Goal: Task Accomplishment & Management: Manage account settings

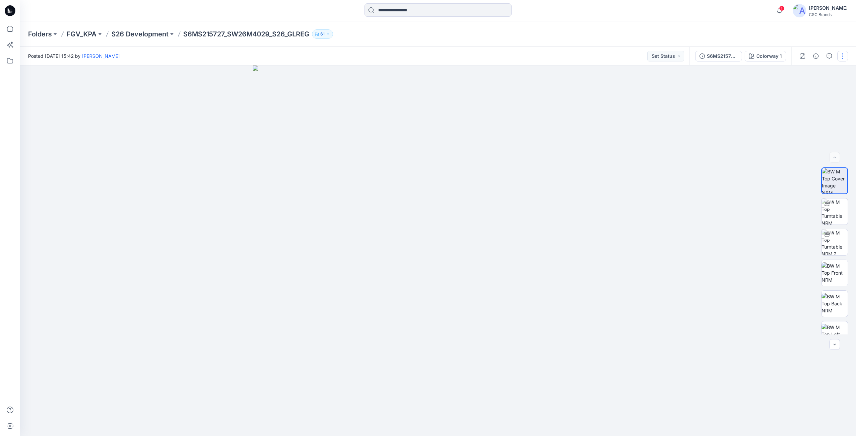
click at [167, 55] on button "button" at bounding box center [843, 56] width 11 height 11
click at [167, 82] on button "Edit" at bounding box center [815, 90] width 62 height 12
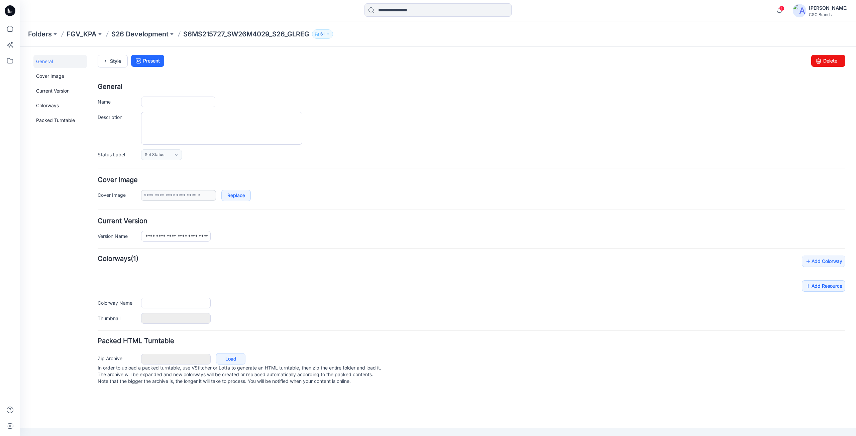
type input "**********"
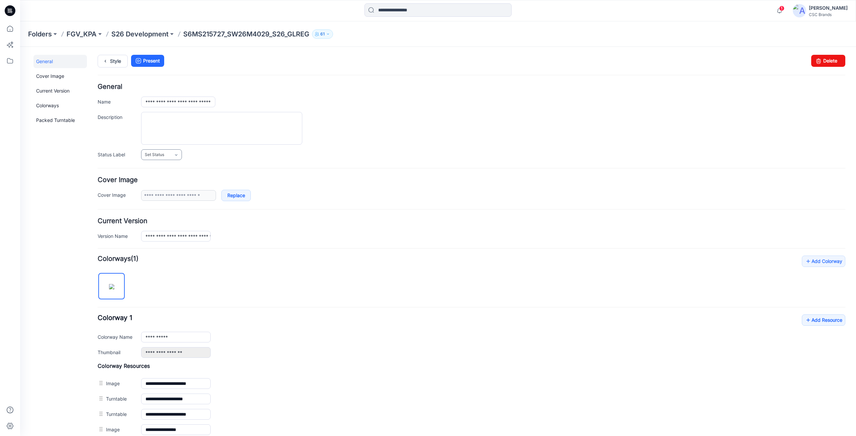
click at [169, 155] on link "Set Status" at bounding box center [161, 155] width 41 height 11
click at [160, 229] on link "F/A Virtual" at bounding box center [168, 228] width 51 height 14
click at [802, 318] on link "Add Resource" at bounding box center [823, 320] width 43 height 11
click at [353, 116] on div at bounding box center [493, 128] width 704 height 33
click at [7, 32] on icon at bounding box center [10, 28] width 15 height 15
